Goal: Complete application form

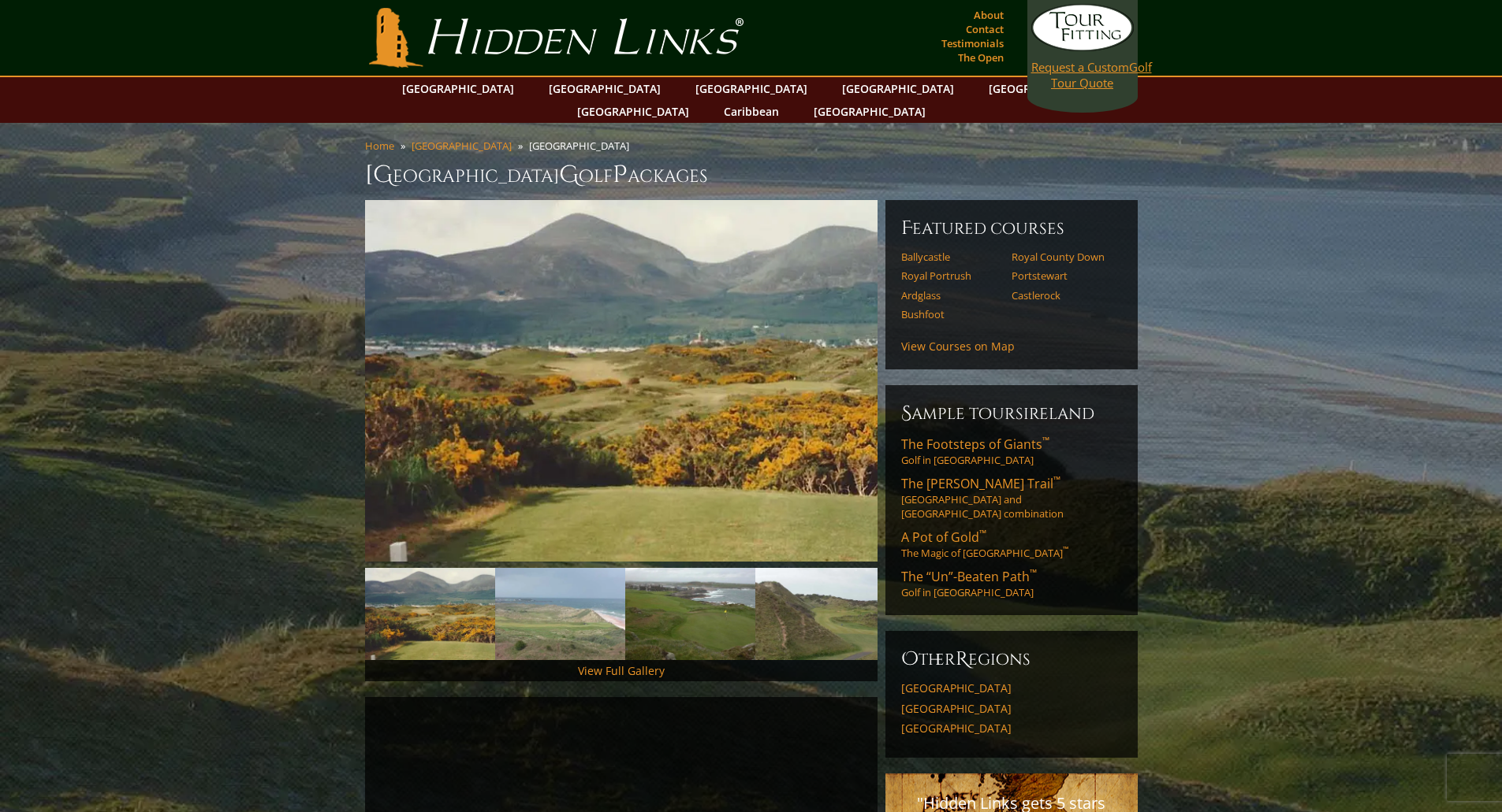
click at [1088, 69] on span "Request a Custom" at bounding box center [1080, 67] width 98 height 16
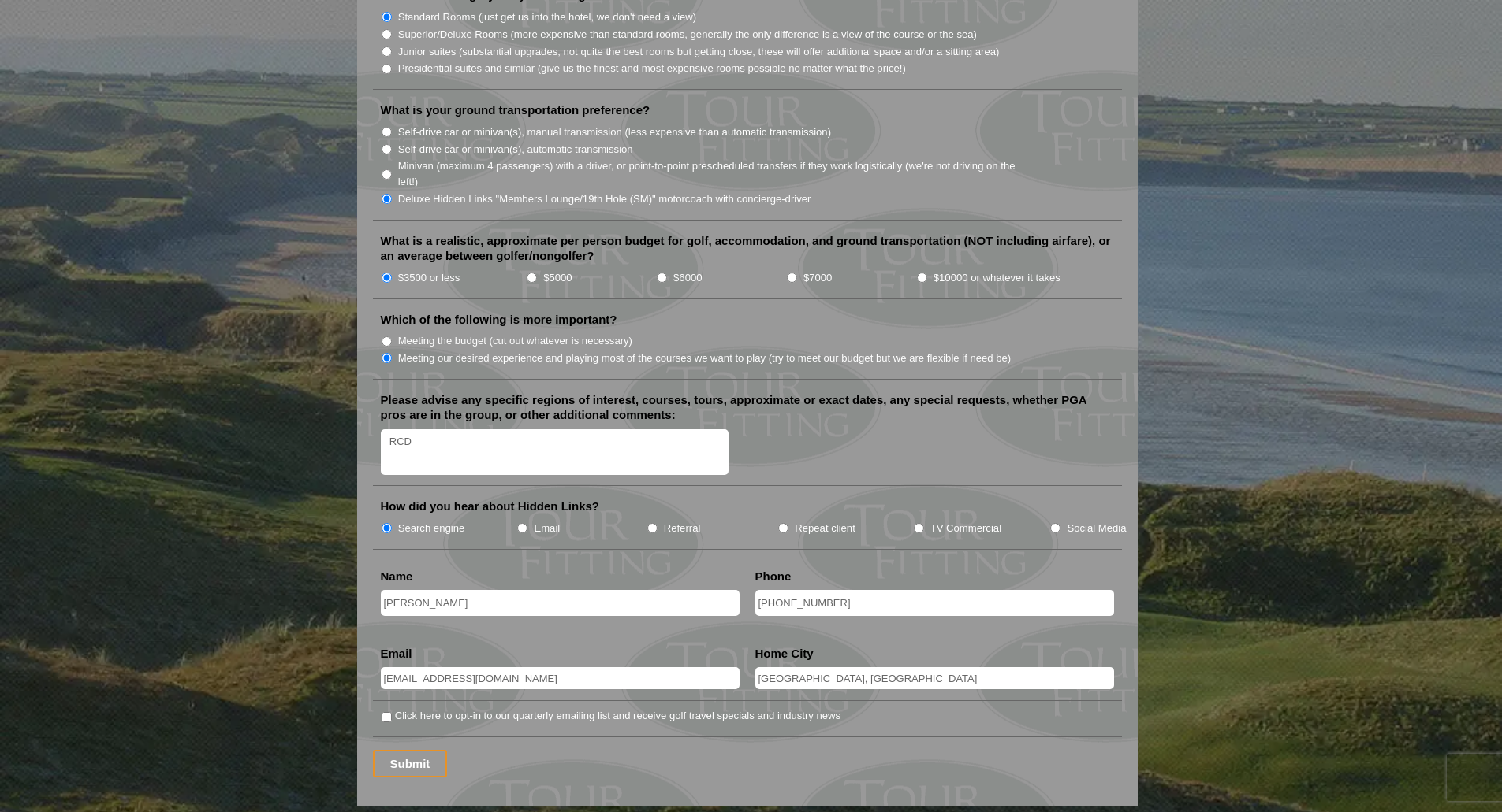
scroll to position [1734, 0]
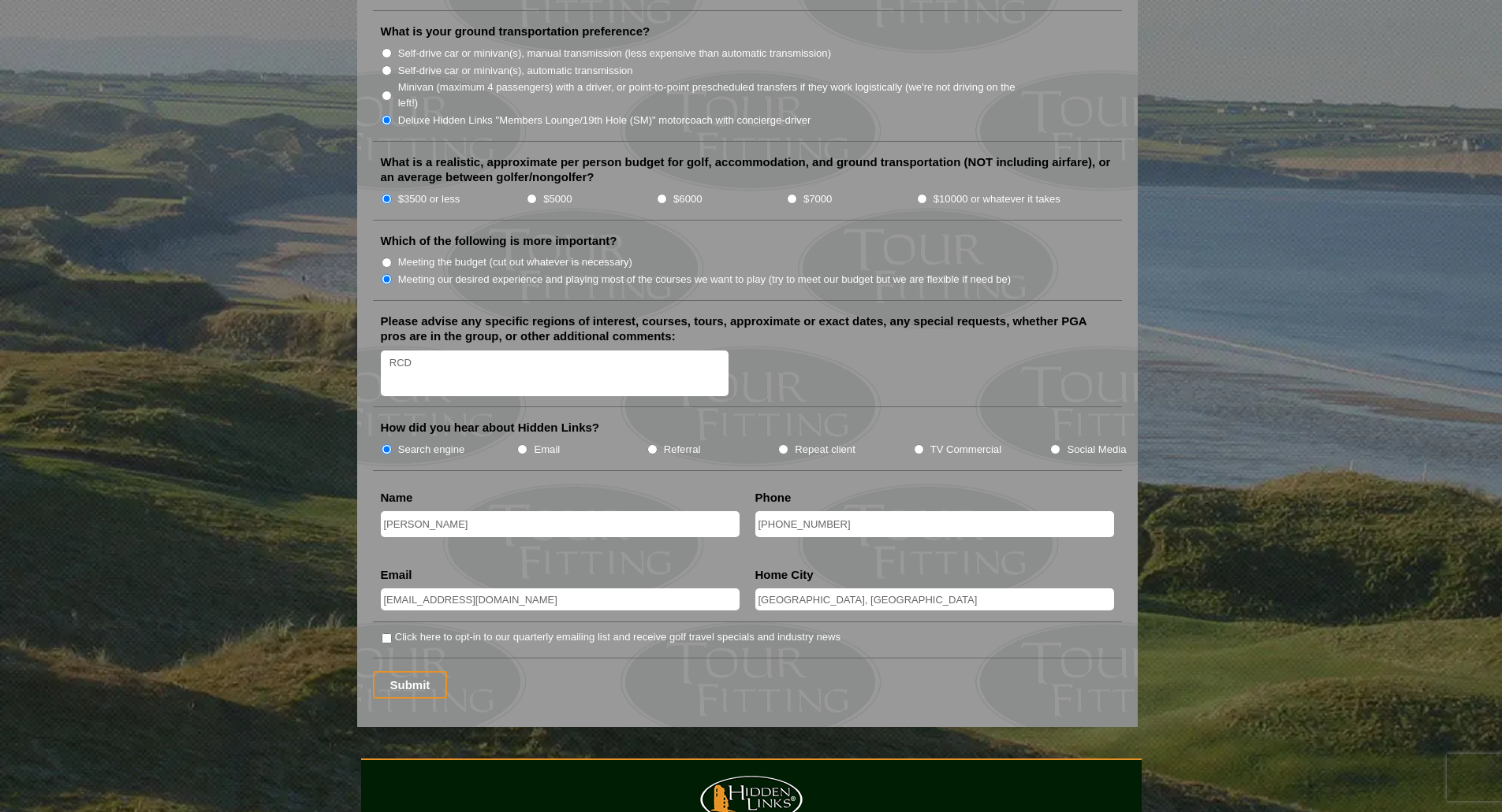
click at [384, 634] on input "Click here to opt-in to our quarterly emailing list and receive golf travel spe…" at bounding box center [386, 639] width 10 height 10
checkbox input "true"
click at [393, 671] on input "Submit" at bounding box center [410, 685] width 75 height 28
